Goal: Transaction & Acquisition: Book appointment/travel/reservation

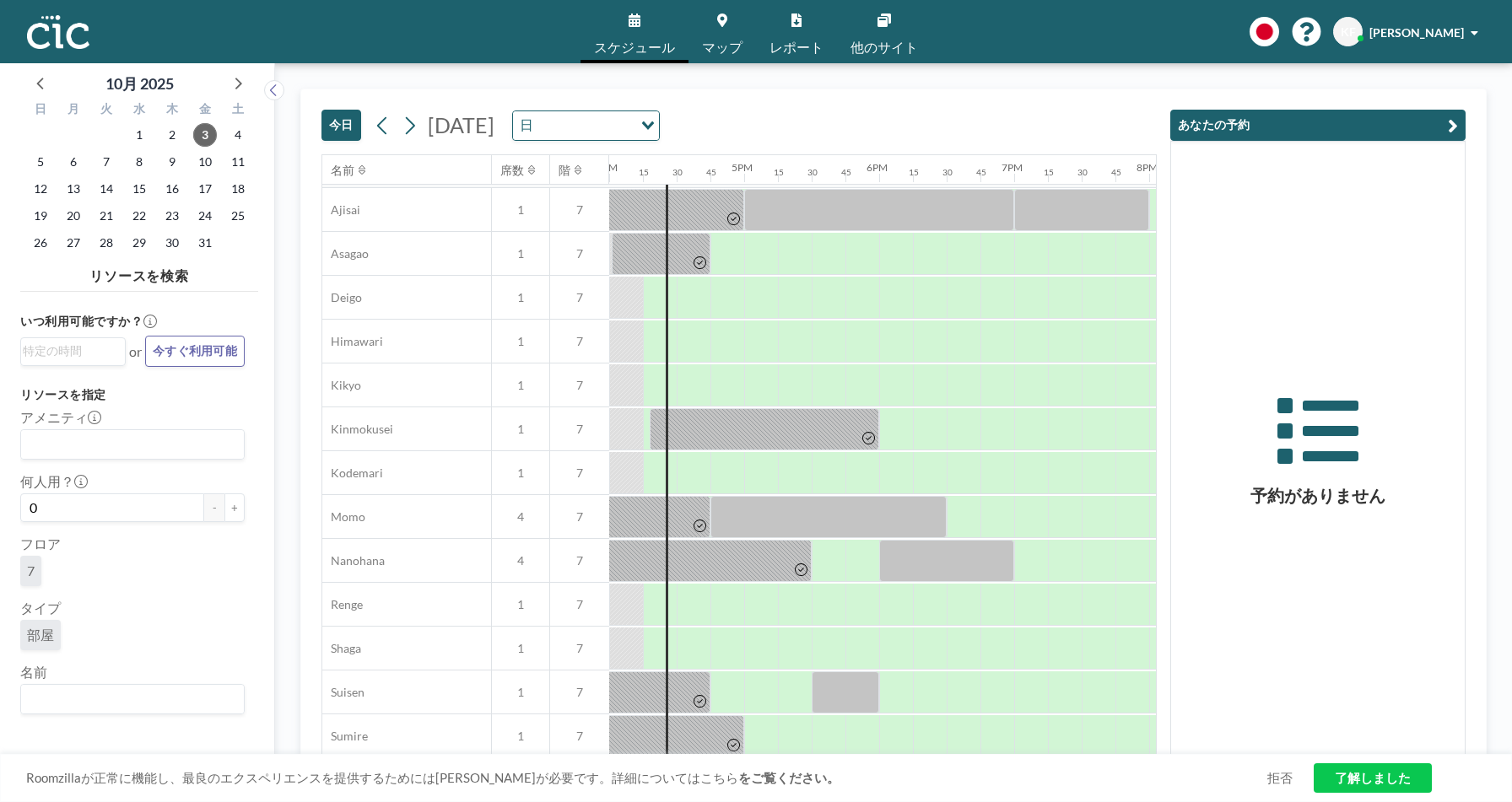
scroll to position [532, 2160]
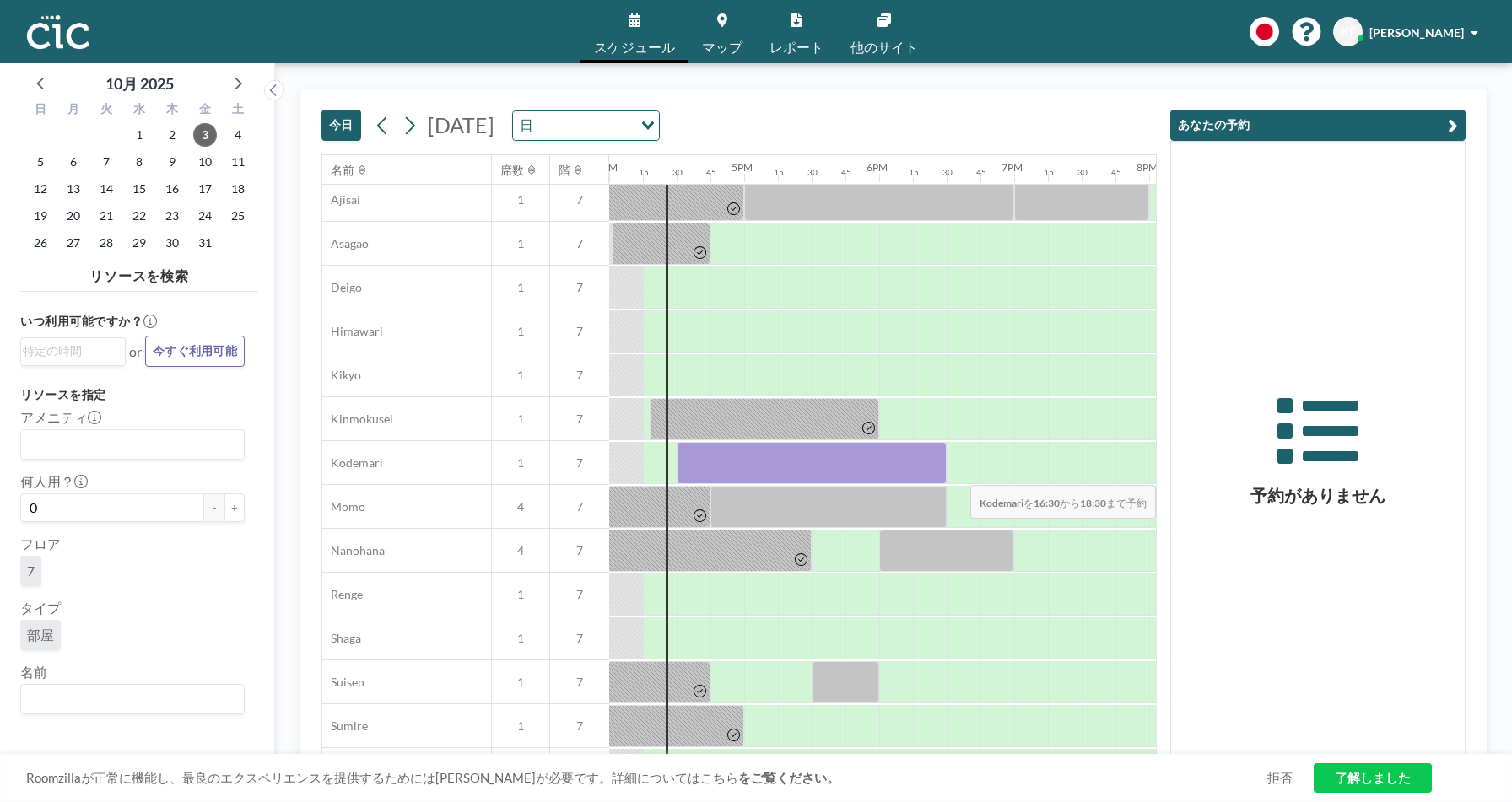
drag, startPoint x: 690, startPoint y: 468, endPoint x: 1109, endPoint y: 472, distance: 419.0
click at [1109, 472] on div at bounding box center [69, 463] width 3239 height 44
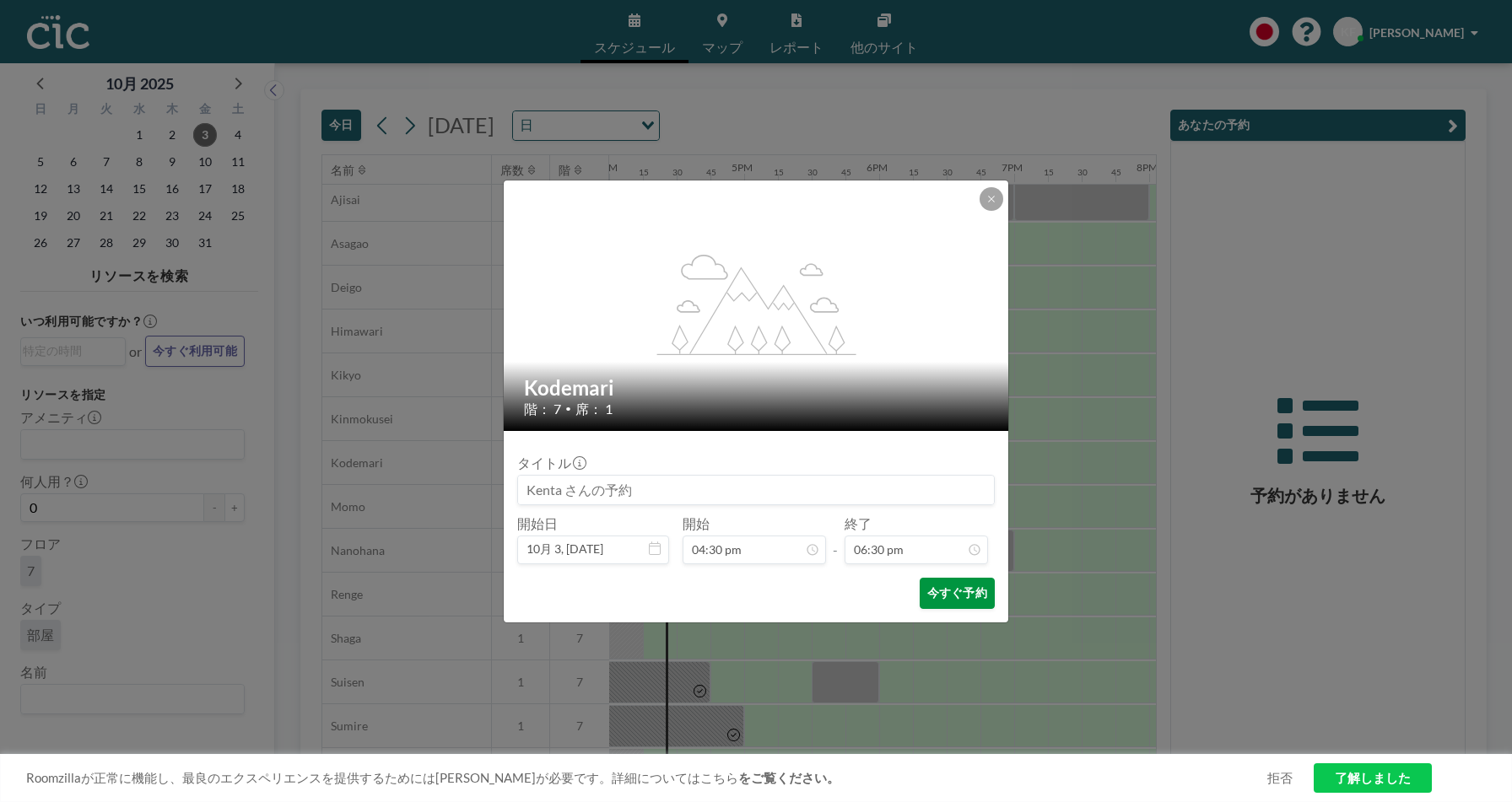
click at [982, 590] on button "今すぐ予約" at bounding box center [957, 593] width 75 height 31
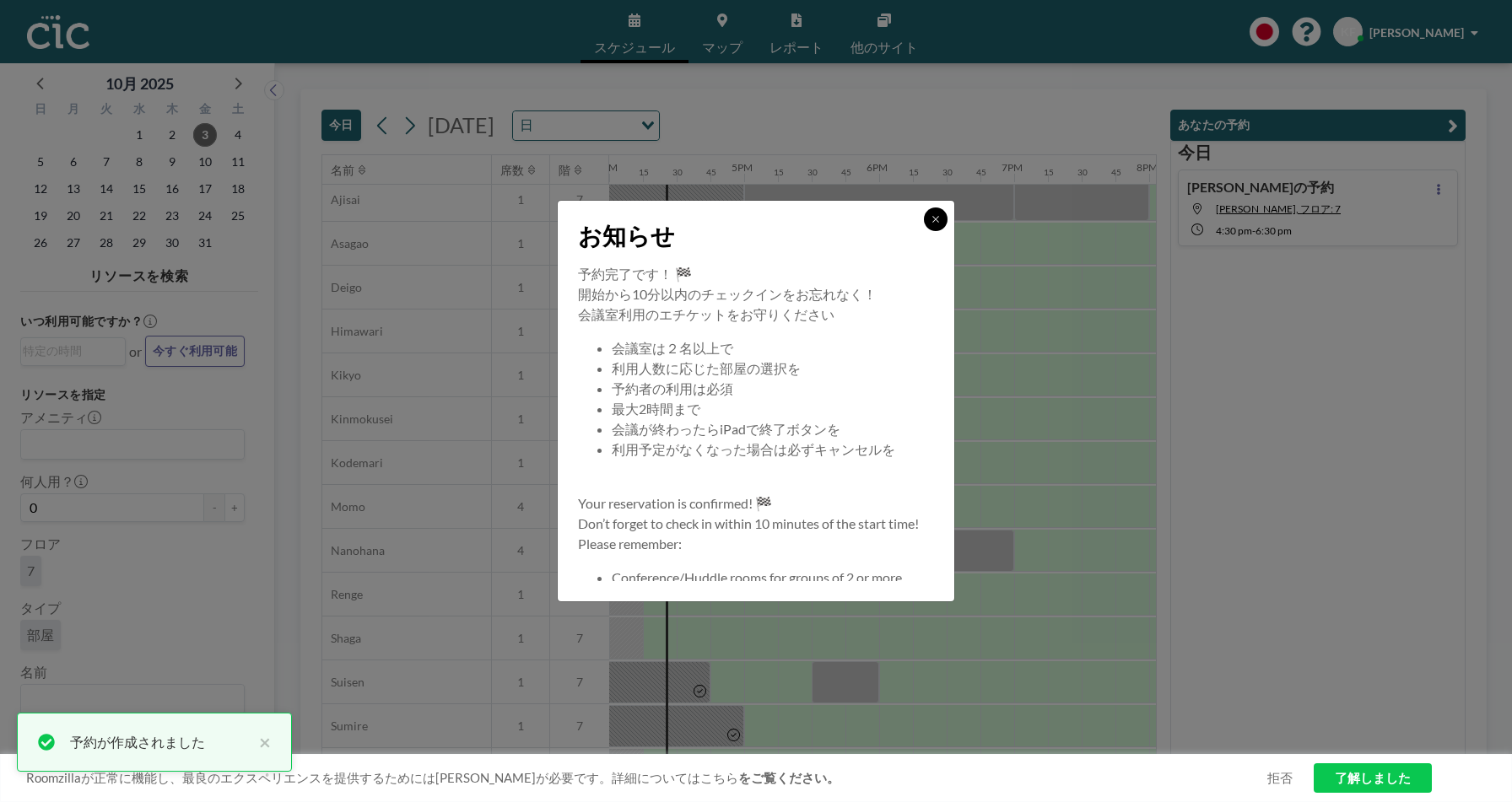
click at [926, 212] on button at bounding box center [936, 220] width 24 height 24
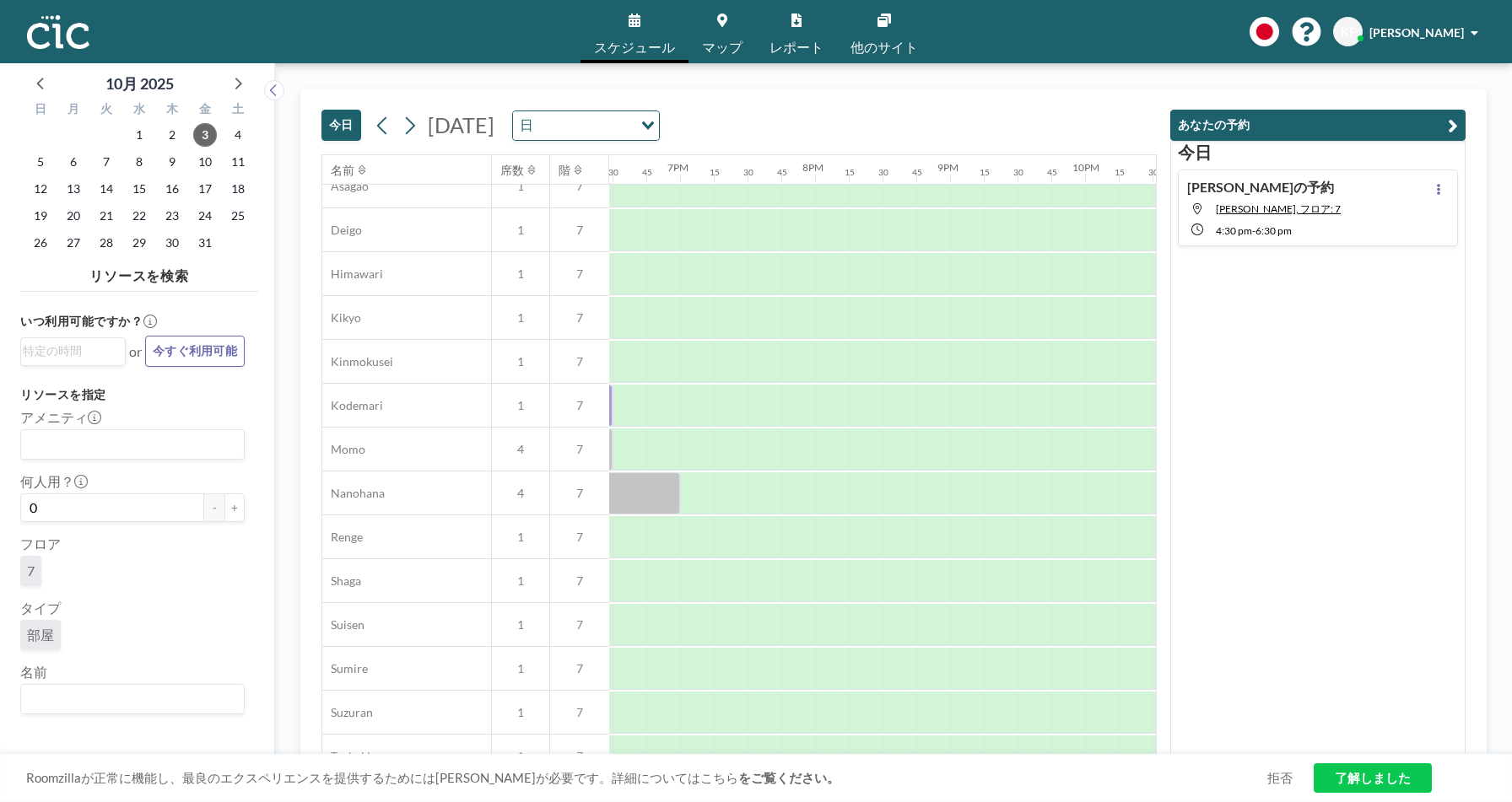
scroll to position [615, 2494]
